Goal: Complete application form

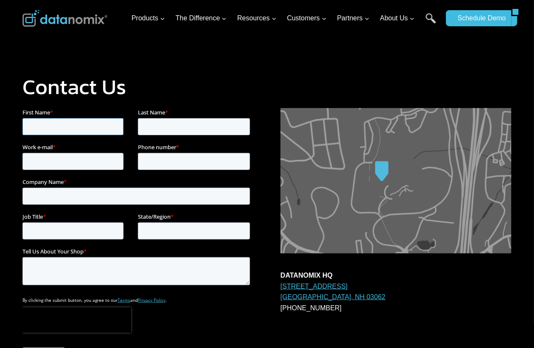
click at [36, 124] on input "First Name *" at bounding box center [72, 126] width 101 height 17
type input "[PERSON_NAME]"
type input "[EMAIL_ADDRESS][DOMAIN_NAME]"
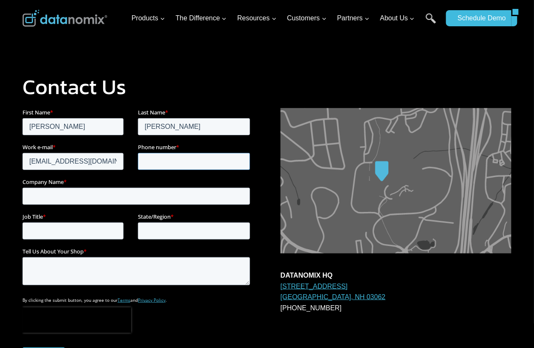
type input "2015895689"
type input "Greenmarketing-us"
type input "[US_STATE]"
click at [89, 226] on input "Job Title *" at bounding box center [72, 230] width 101 height 17
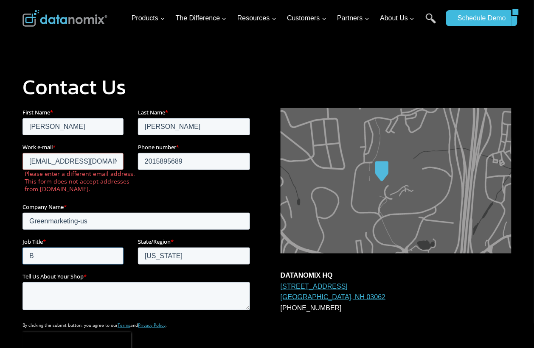
type input "Bu"
